Goal: Task Accomplishment & Management: Complete application form

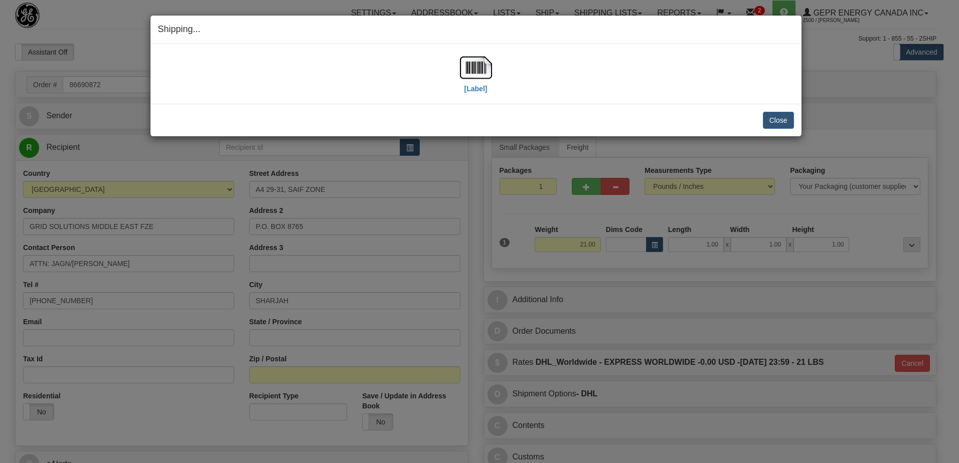
select select "0"
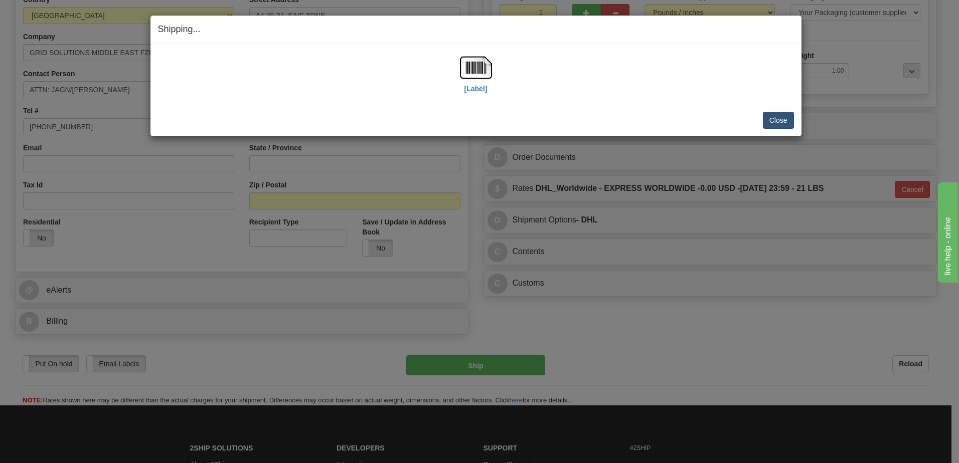
scroll to position [174, 0]
click at [770, 120] on button "Close" at bounding box center [778, 120] width 31 height 17
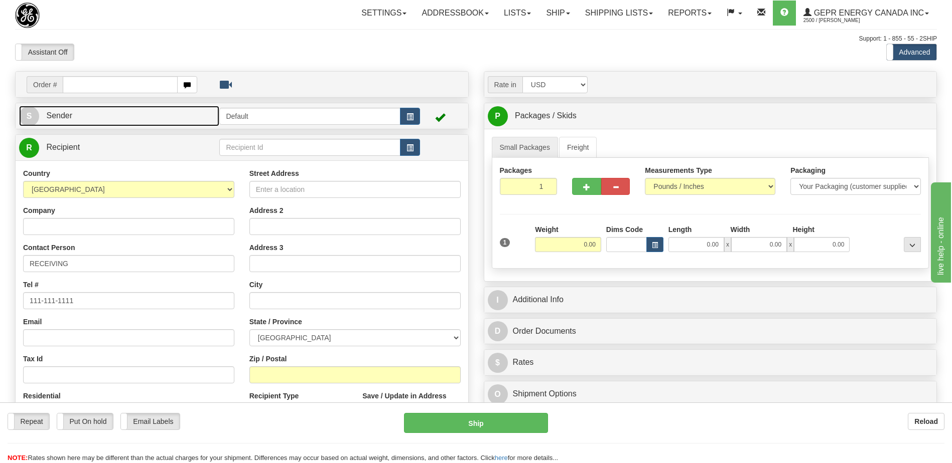
click at [72, 117] on span "Sender" at bounding box center [59, 115] width 26 height 9
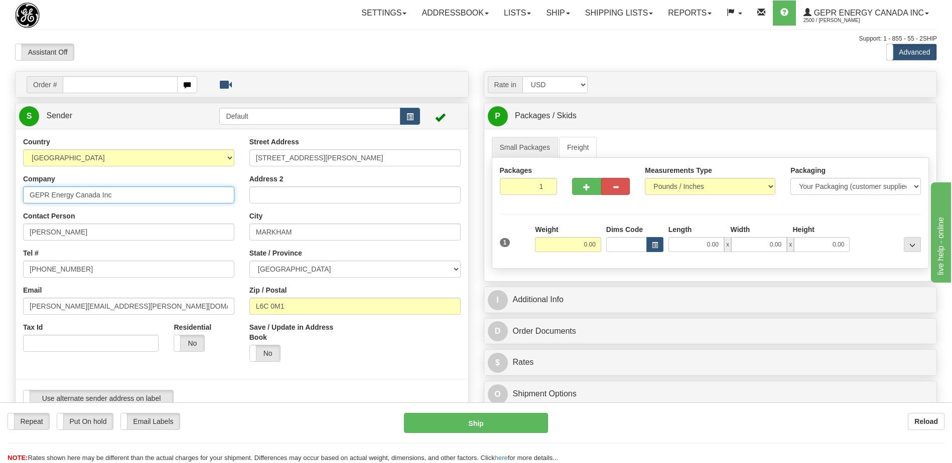
drag, startPoint x: 122, startPoint y: 199, endPoint x: 0, endPoint y: 202, distance: 122.4
click at [0, 202] on html "Training Course Close Toggle navigation Settings Shipping Preferences New Sende…" at bounding box center [476, 231] width 952 height 463
paste input "ABCO International Freight Inc."
type input "ABCO International Freight Inc."
drag, startPoint x: 94, startPoint y: 235, endPoint x: 7, endPoint y: 231, distance: 87.4
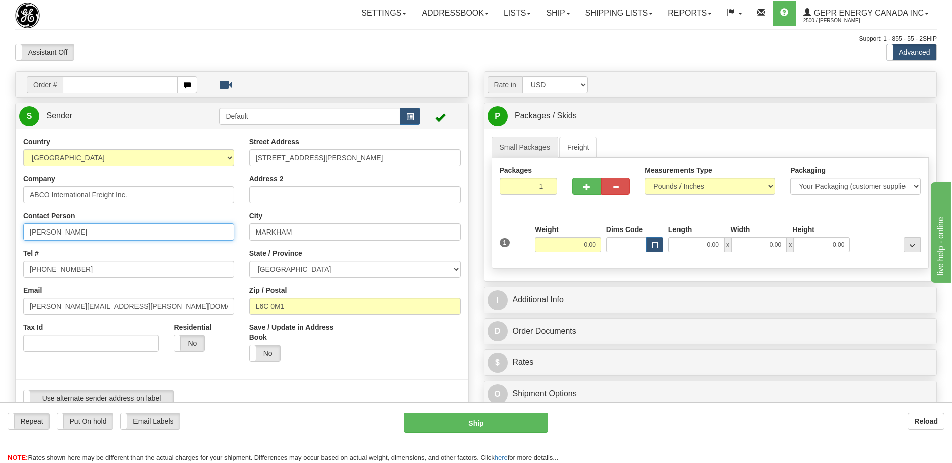
click at [7, 231] on div "Toggle navigation Settings Shipping Preferences Fields Preferences New" at bounding box center [476, 429] width 952 height 859
paste input "Leda Tanega"
type input "Leda Tanega"
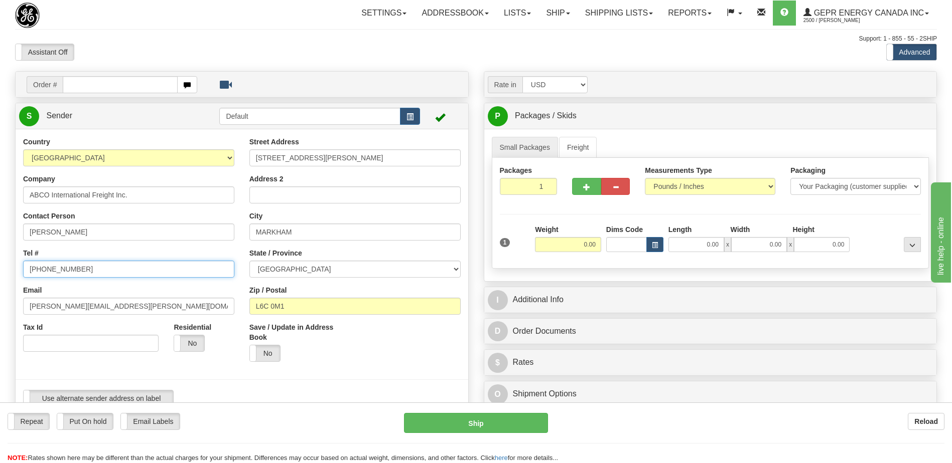
drag, startPoint x: 85, startPoint y: 271, endPoint x: -2, endPoint y: 276, distance: 86.9
click at [0, 276] on html "Training Course Close Toggle navigation Settings Shipping Preferences New Sende…" at bounding box center [476, 231] width 952 height 463
type input "111-111-1111"
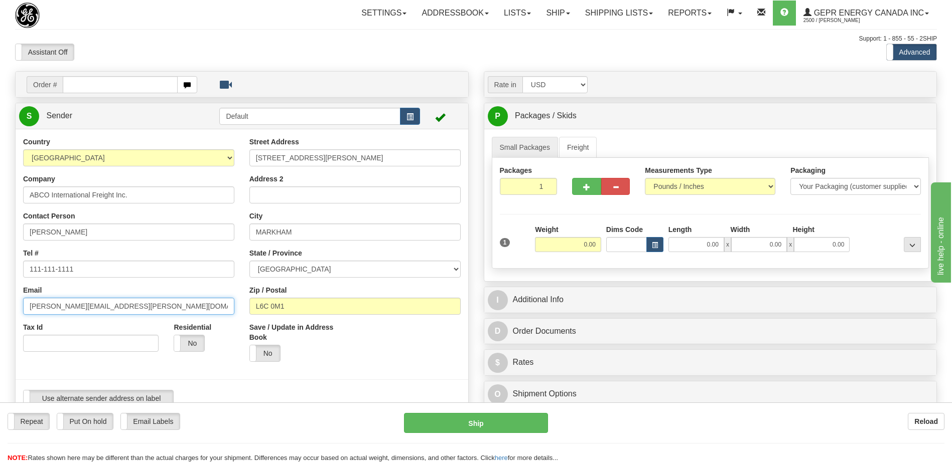
drag, startPoint x: 112, startPoint y: 307, endPoint x: 0, endPoint y: 278, distance: 115.6
click at [0, 282] on html "Training Course Close Toggle navigation Settings Shipping Preferences New Sende…" at bounding box center [476, 231] width 952 height 463
drag, startPoint x: 346, startPoint y: 162, endPoint x: 161, endPoint y: 159, distance: 185.1
click at [161, 159] on div "Country AFGHANISTAN ALAND ISLANDS ALBANIA ALGERIA AMERICAN SAMOA ANDORRA ANGOLA…" at bounding box center [242, 276] width 452 height 278
paste input "Toronto Branch Office"
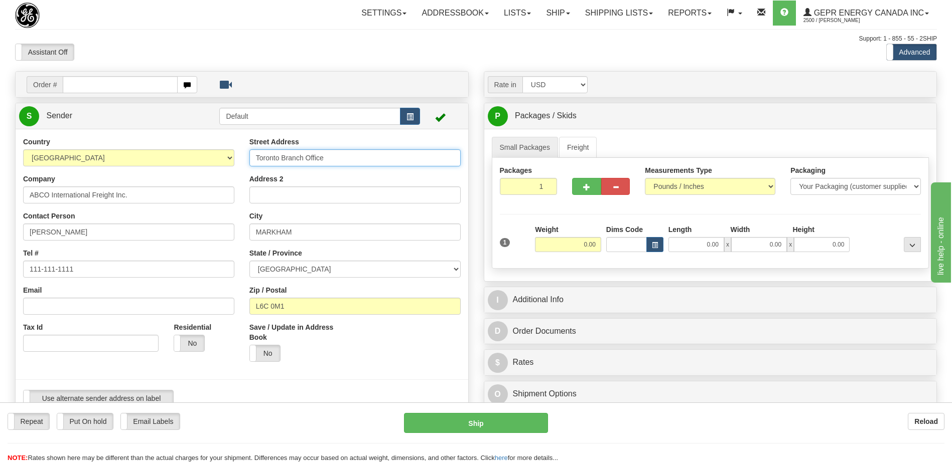
type input "Toronto Branch Office"
click at [299, 199] on input "Address 2" at bounding box center [354, 195] width 211 height 17
paste input "5955 Airport Road Suite 248"
type input "5955 Airport Road Suite 248"
drag, startPoint x: 308, startPoint y: 311, endPoint x: 212, endPoint y: 307, distance: 96.4
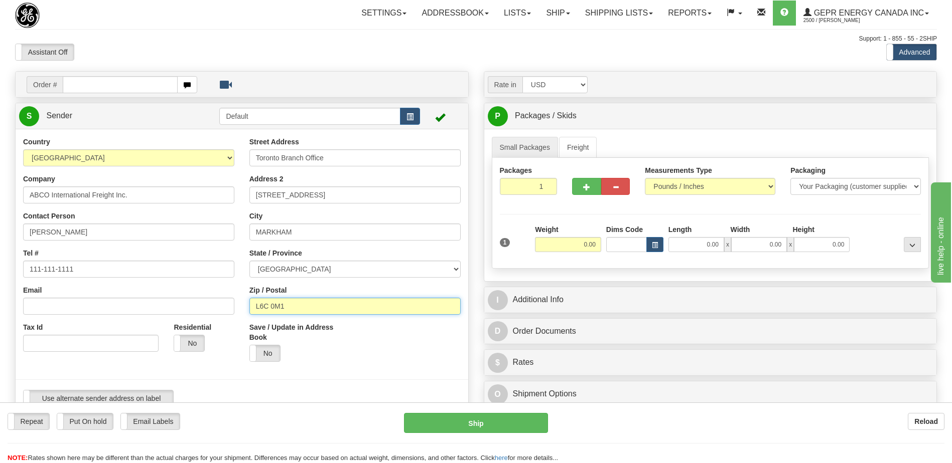
click at [213, 307] on div "Country AFGHANISTAN ALAND ISLANDS ALBANIA ALGERIA AMERICAN SAMOA ANDORRA ANGOLA…" at bounding box center [242, 276] width 452 height 278
paste input "4V 1R9"
type input "L4V 1R9"
click at [128, 292] on div "Email" at bounding box center [128, 300] width 211 height 30
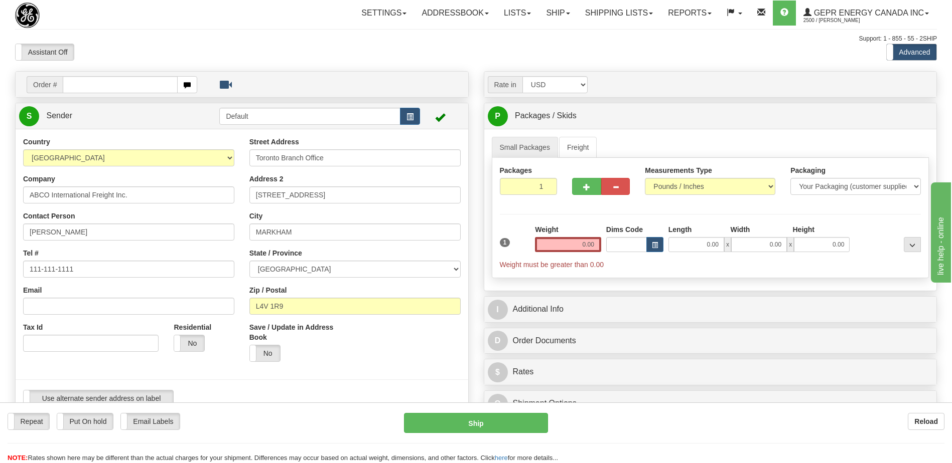
type input "MISSISSAUGA"
click at [357, 198] on input "5955 Airport Road Suite 248" at bounding box center [354, 195] width 211 height 17
type input "5955 Airport Road Suite 222"
click at [327, 51] on div "Assistant On Assistant Off Do a return Do a return" at bounding box center [203, 52] width 390 height 17
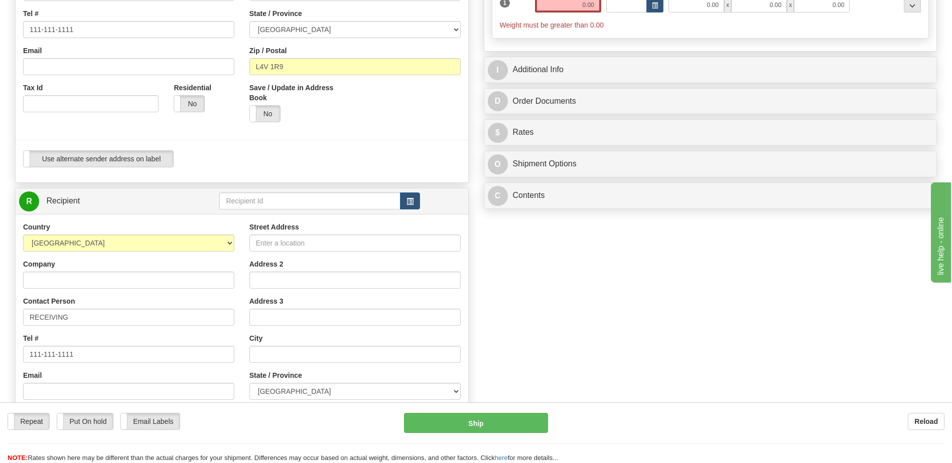
scroll to position [301, 0]
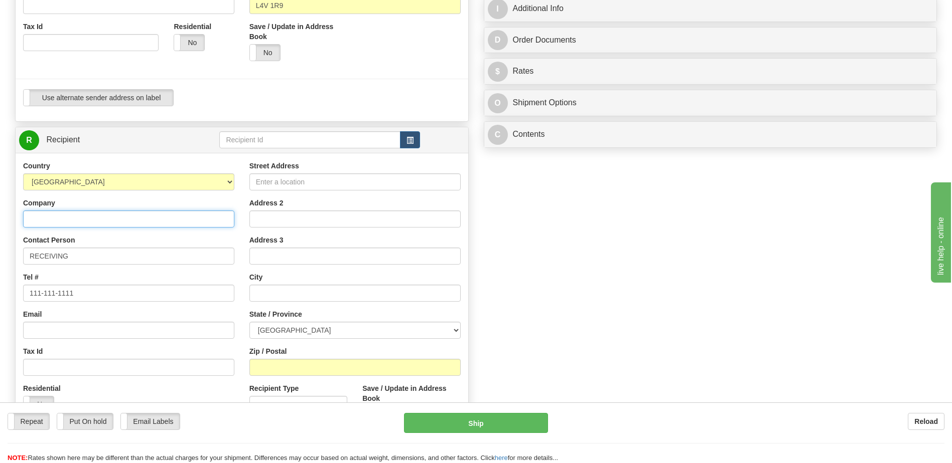
click at [49, 220] on input "Company" at bounding box center [128, 219] width 211 height 17
paste input "GE Multilin"
click at [74, 216] on input "GE Multilin" at bounding box center [128, 219] width 211 height 17
type input "GE Multilin"
click at [27, 250] on input "RECEIVING" at bounding box center [128, 256] width 211 height 17
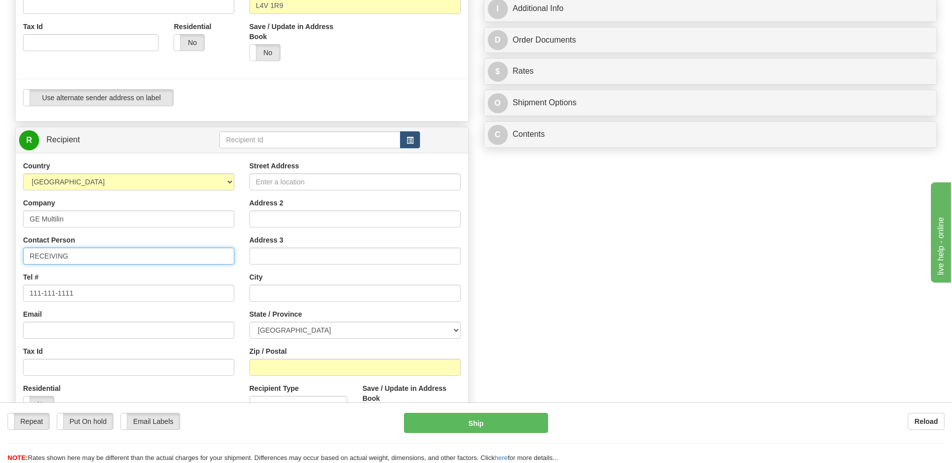
drag, startPoint x: 86, startPoint y: 251, endPoint x: 0, endPoint y: 253, distance: 85.8
type input "GLENN APURA"
click at [77, 219] on input "GE Multilin" at bounding box center [128, 219] width 211 height 17
type input "GE VERNOVA"
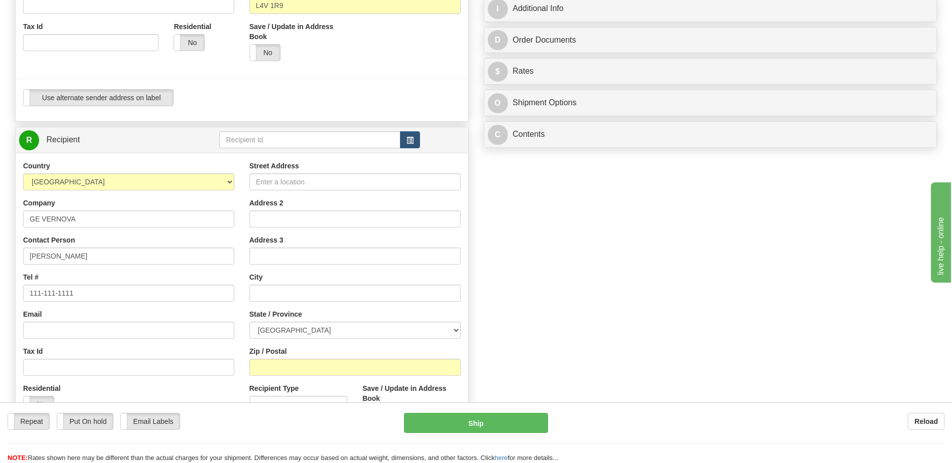
click at [778, 224] on div "Order # S Sender Default" at bounding box center [476, 138] width 936 height 736
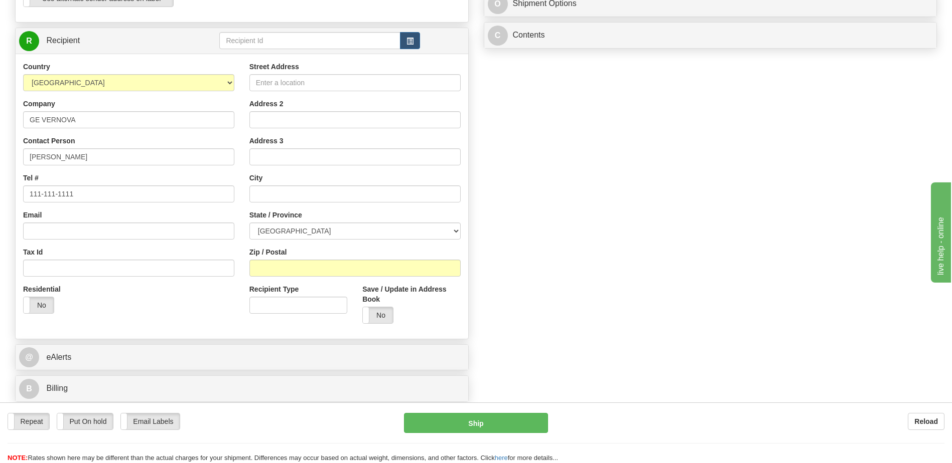
scroll to position [401, 0]
drag, startPoint x: 88, startPoint y: 198, endPoint x: -2, endPoint y: 192, distance: 90.5
type input "905-927-5364"
click at [259, 80] on input "Street Address" at bounding box center [354, 81] width 211 height 17
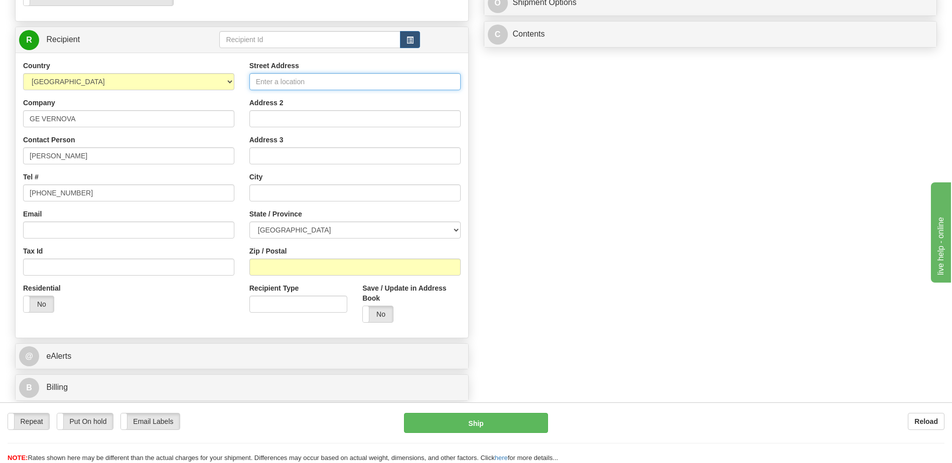
paste input "650 Markland Street"
type input "650 Markland Street"
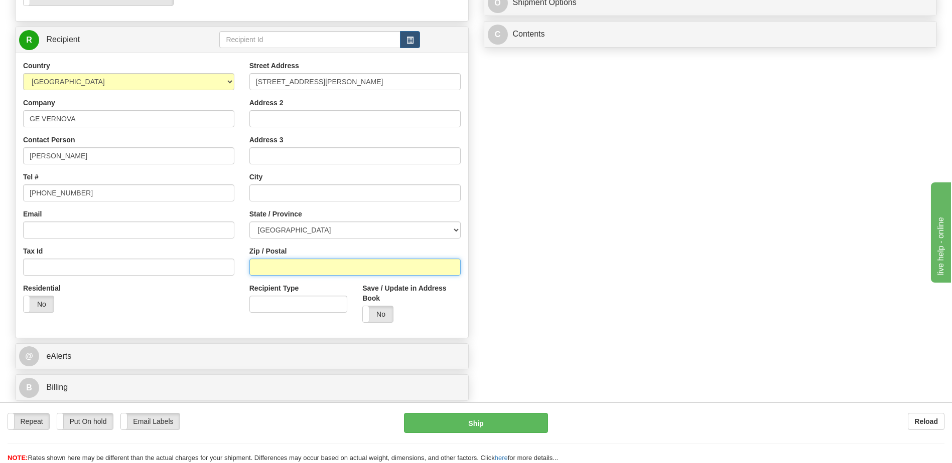
click at [298, 270] on input "Zip / Postal" at bounding box center [354, 267] width 211 height 17
paste input "L6C 0M1"
type input "L6C 0M1"
click at [117, 302] on div "Residential Yes No" at bounding box center [129, 301] width 226 height 37
type input "MARKHAM"
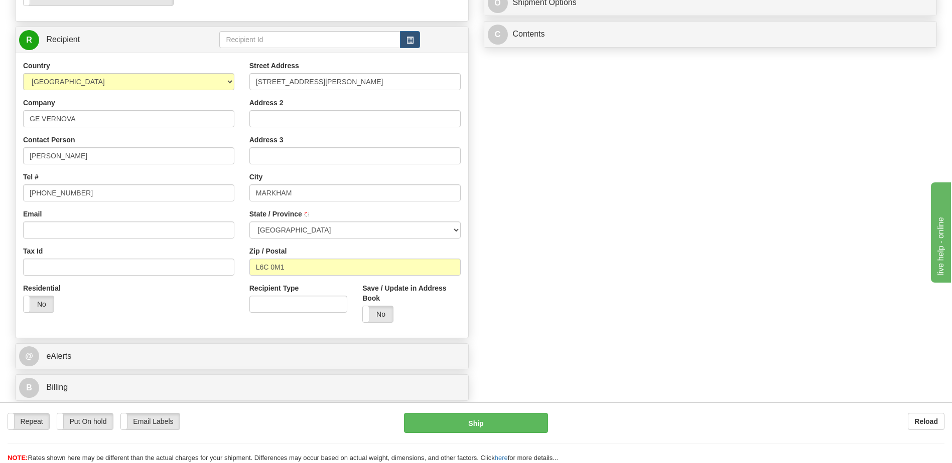
select select "ON"
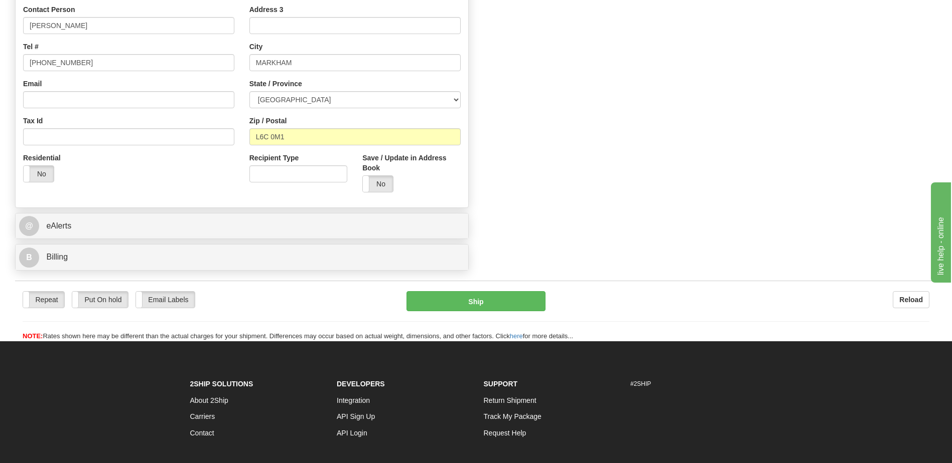
scroll to position [552, 0]
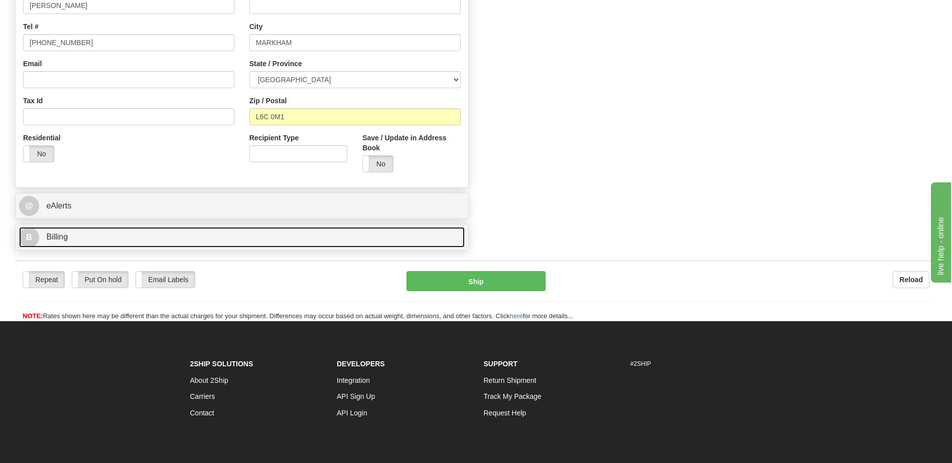
click at [115, 239] on link "B Billing" at bounding box center [241, 237] width 445 height 21
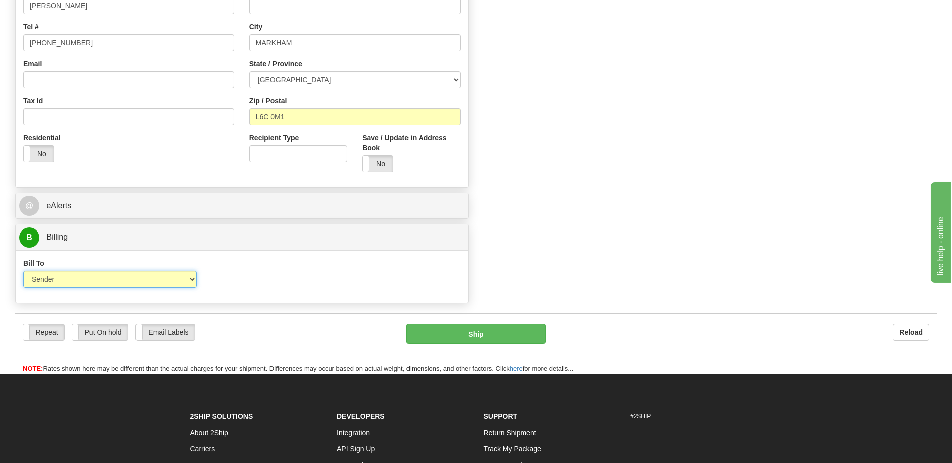
click at [175, 279] on select "Sender Recipient Third Party Collect" at bounding box center [110, 279] width 174 height 17
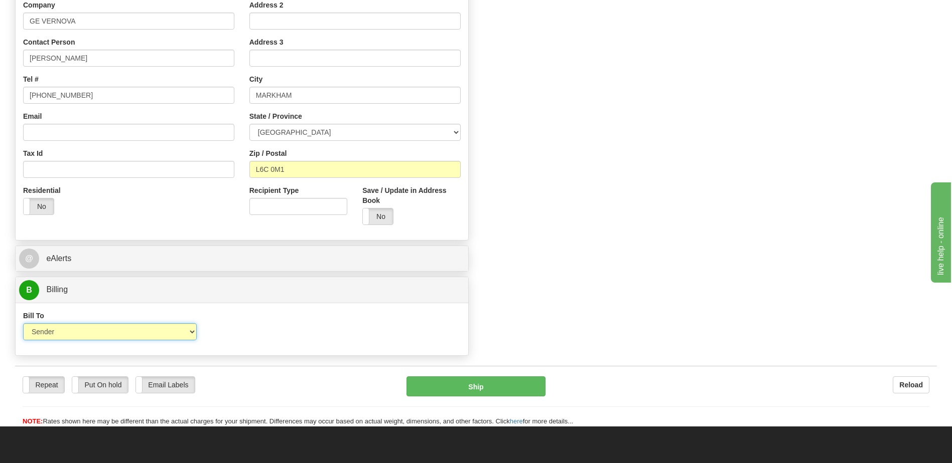
scroll to position [502, 0]
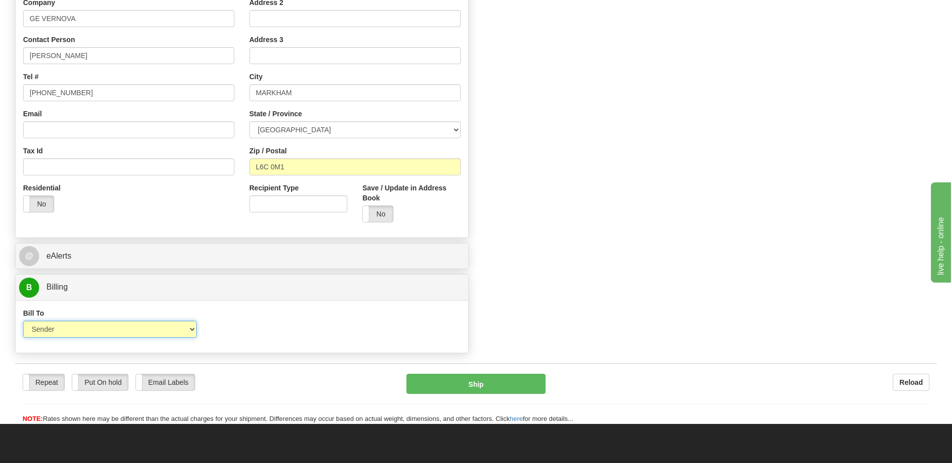
click at [176, 328] on select "Sender Recipient Third Party Collect" at bounding box center [110, 329] width 174 height 17
select select "3"
click at [23, 321] on select "Sender Recipient Third Party Collect" at bounding box center [110, 329] width 174 height 17
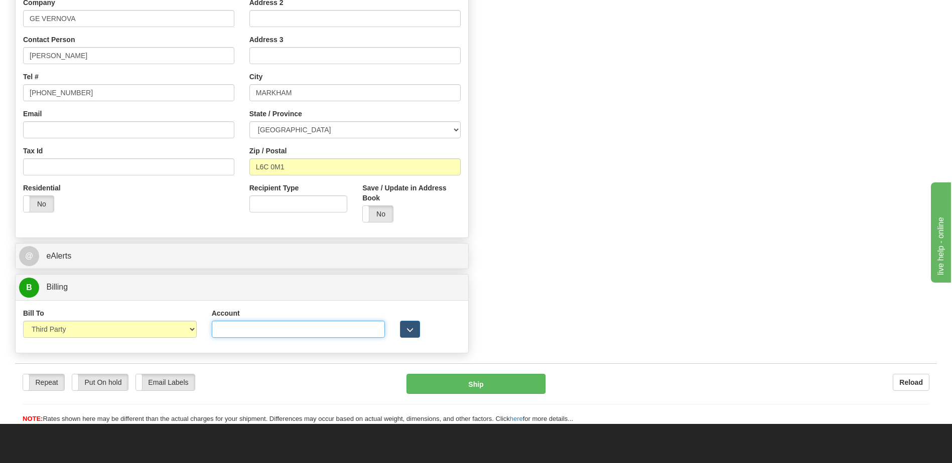
click at [217, 329] on input "Account" at bounding box center [299, 329] width 174 height 17
paste input "106650322"
type input "106650322"
click at [194, 204] on div "Residential Yes No" at bounding box center [129, 201] width 226 height 37
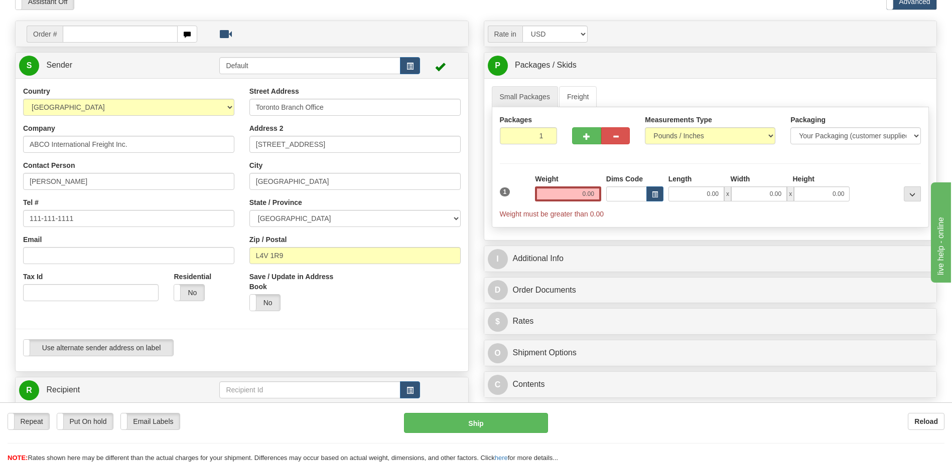
scroll to position [50, 0]
click at [593, 191] on input "0.00" at bounding box center [568, 194] width 66 height 15
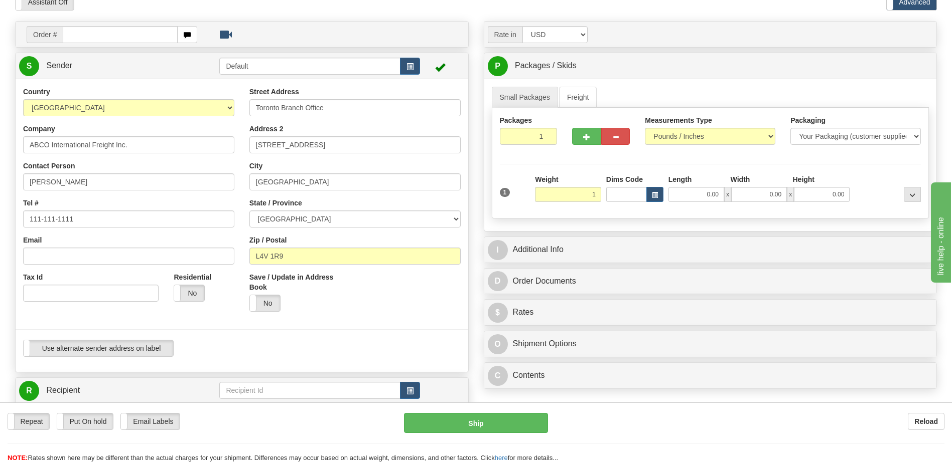
type input "1.00"
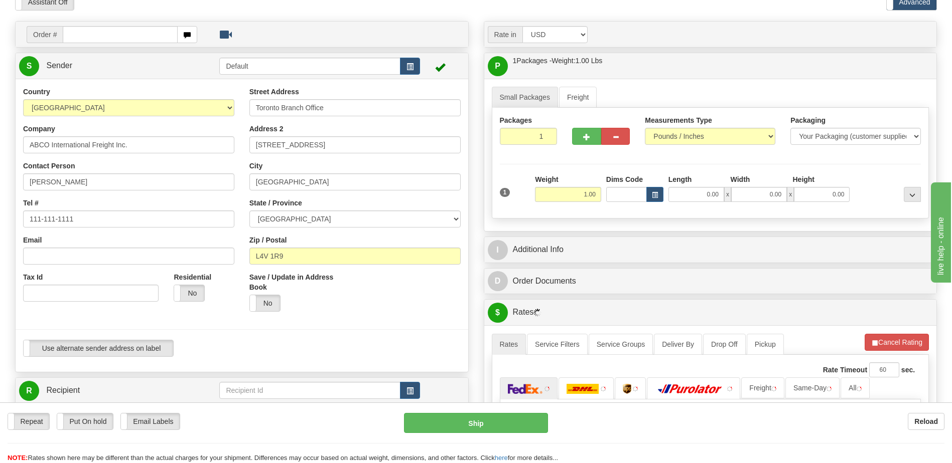
click at [345, 320] on div at bounding box center [241, 330] width 467 height 21
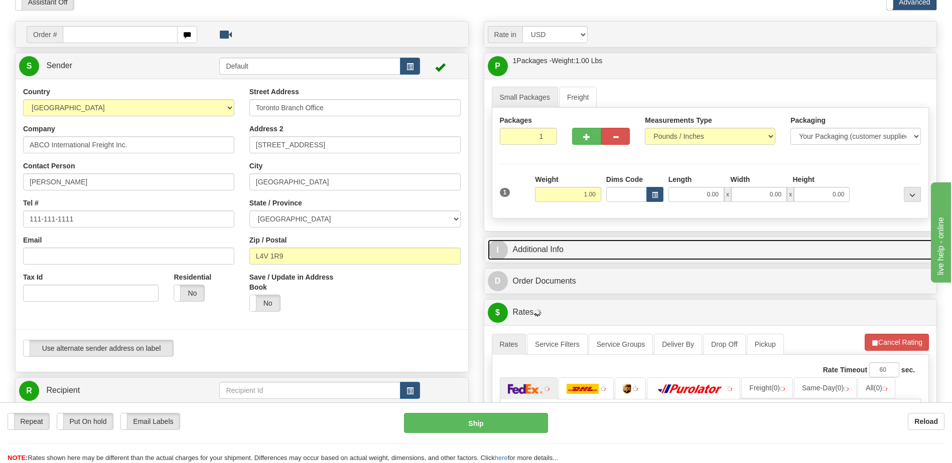
click at [535, 249] on link "I Additional Info" at bounding box center [710, 250] width 445 height 21
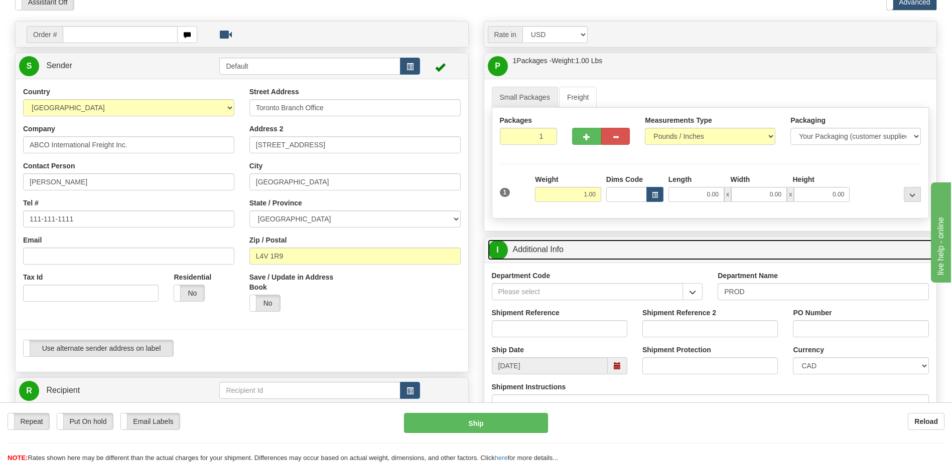
click at [595, 253] on link "I Additional Info" at bounding box center [710, 250] width 445 height 21
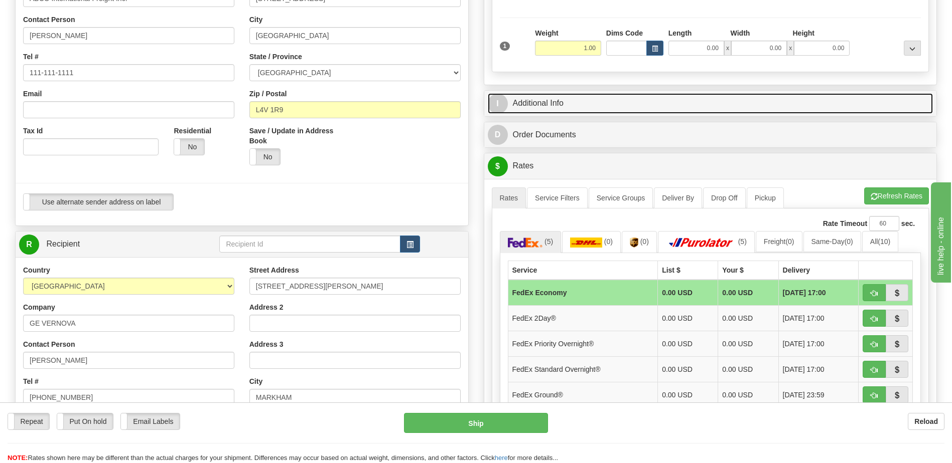
scroll to position [201, 0]
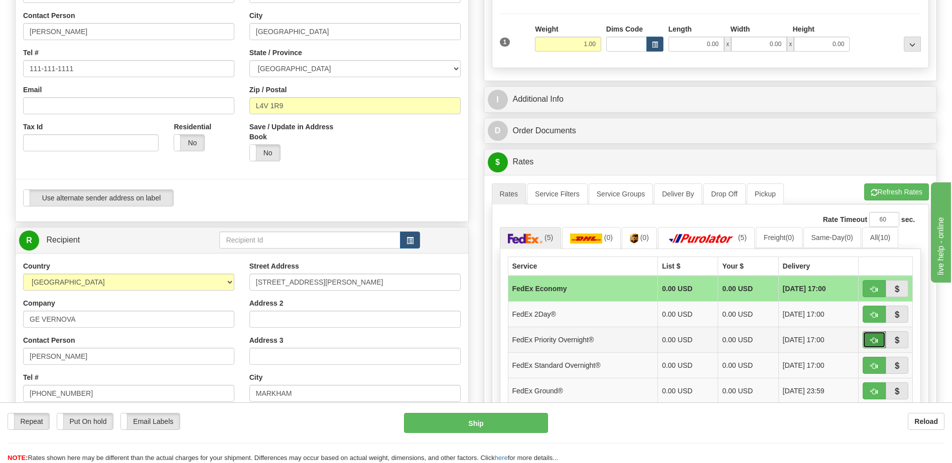
click at [867, 343] on button "button" at bounding box center [873, 340] width 23 height 17
type input "01"
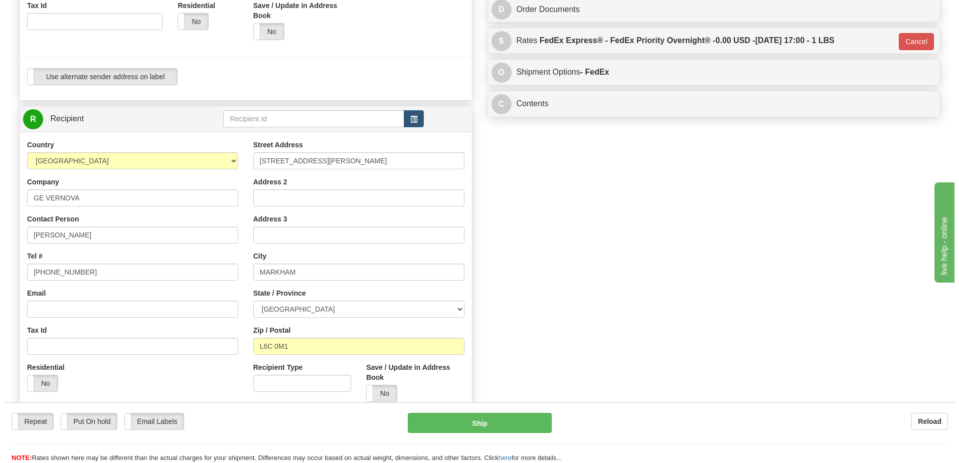
scroll to position [351, 0]
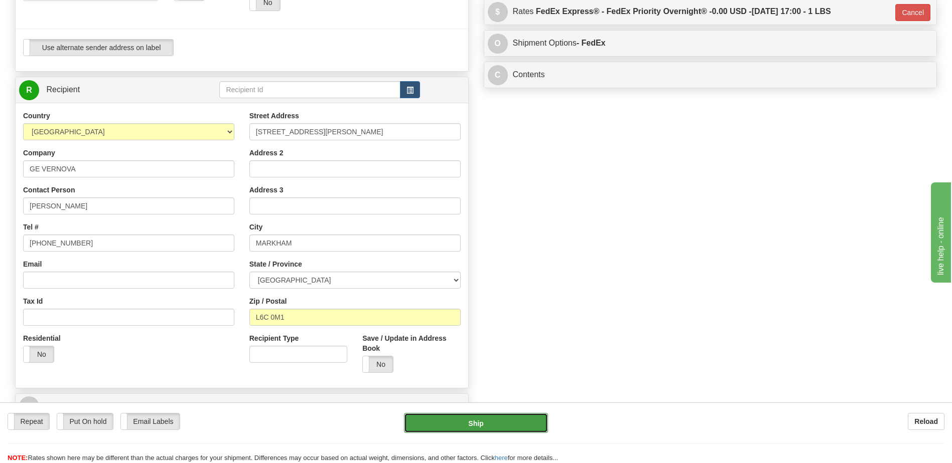
click at [514, 428] on button "Ship" at bounding box center [475, 423] width 143 height 20
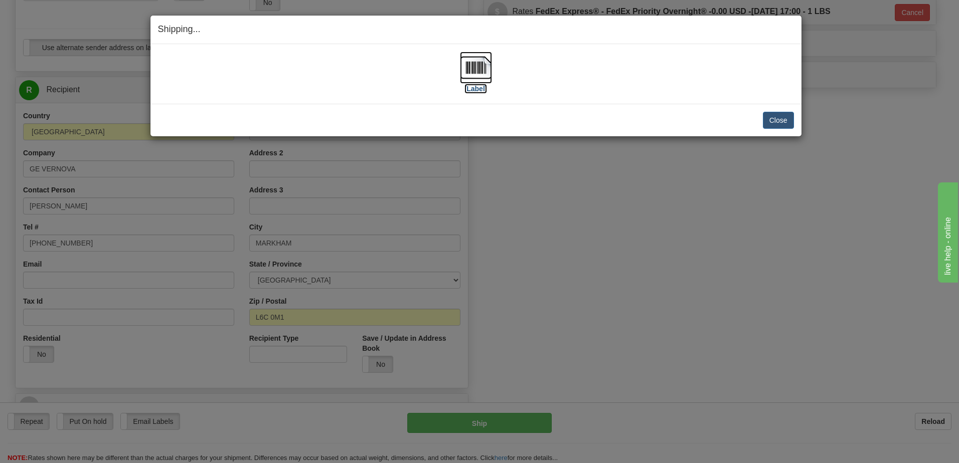
click at [474, 74] on img at bounding box center [476, 68] width 32 height 32
